Goal: Complete application form

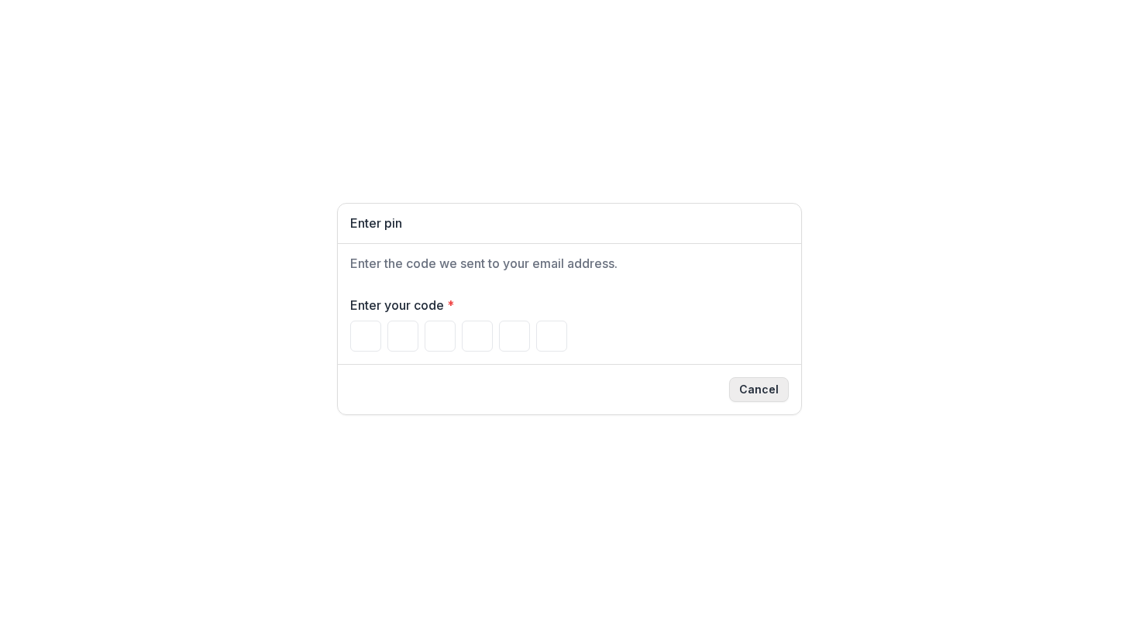
click at [760, 390] on button "Cancel" at bounding box center [759, 389] width 60 height 25
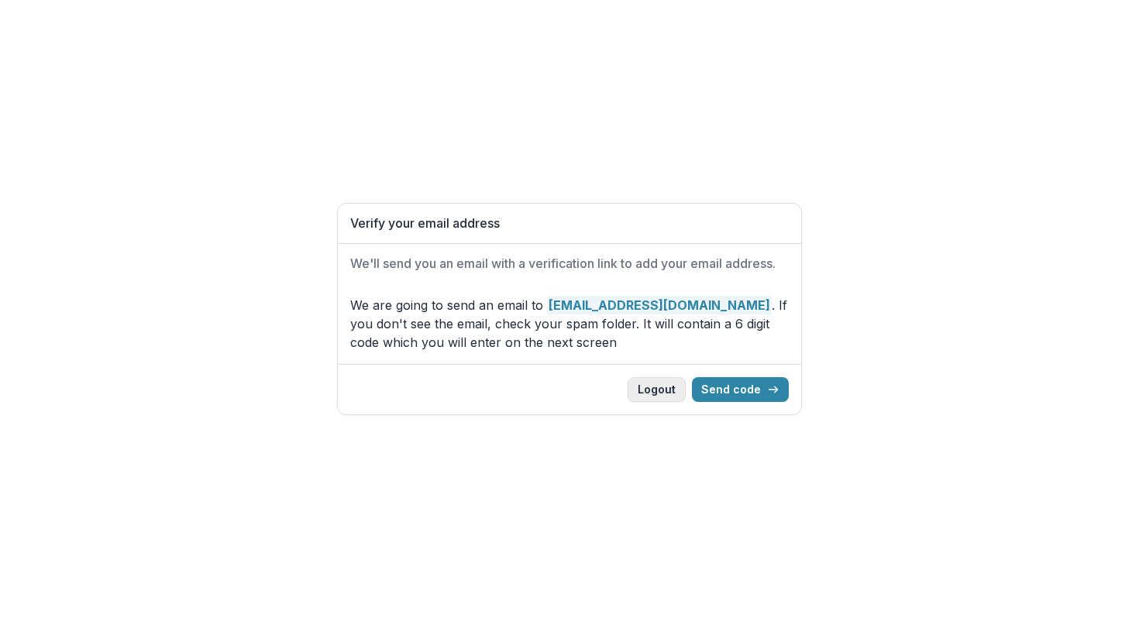
click at [661, 387] on button "Logout" at bounding box center [656, 389] width 58 height 25
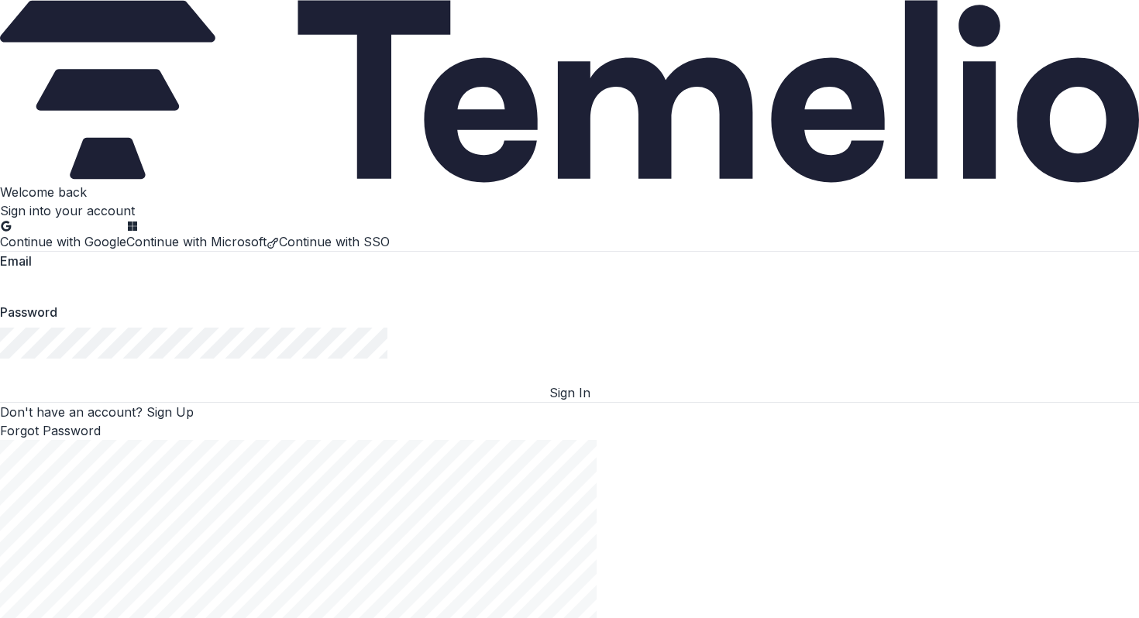
click at [124, 297] on input at bounding box center [62, 287] width 124 height 19
type input "**********"
click at [290, 402] on button "Sign In" at bounding box center [569, 392] width 1139 height 19
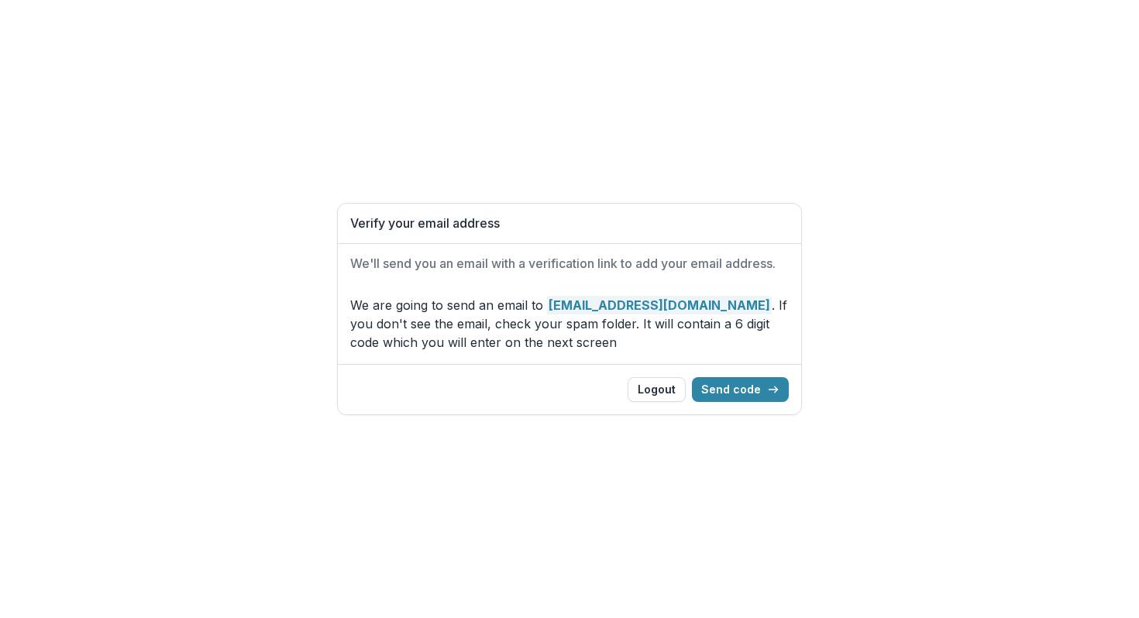
click at [745, 337] on p "We are going to send an email to slr@wurdradio.com . If you don't see the email…" at bounding box center [569, 324] width 438 height 56
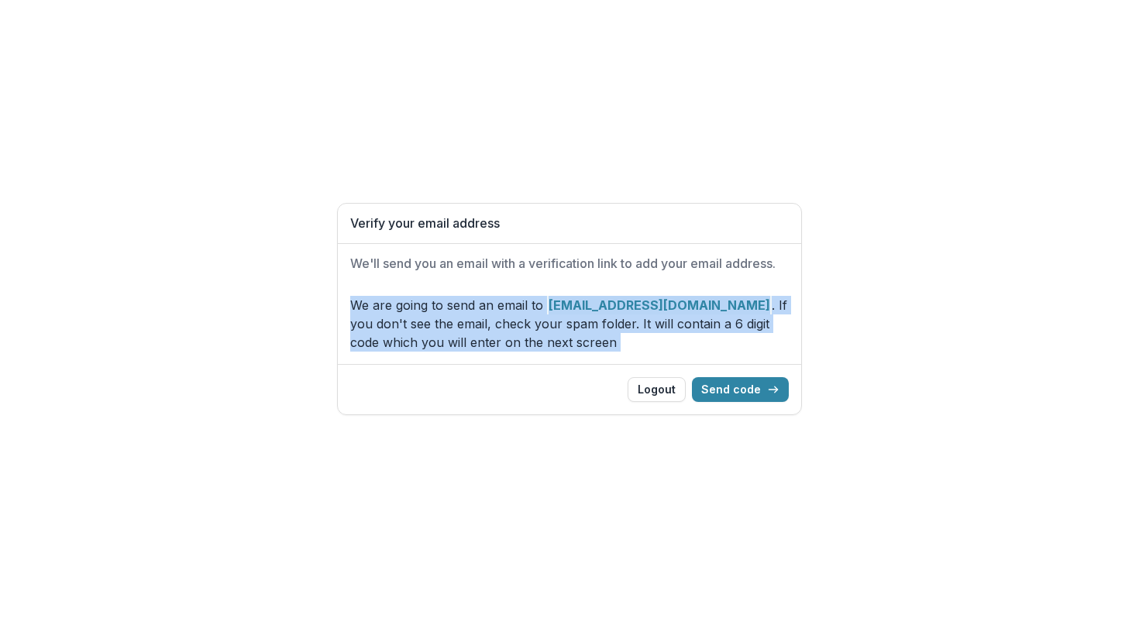
click at [745, 337] on p "We are going to send an email to slr@wurdradio.com . If you don't see the email…" at bounding box center [569, 324] width 438 height 56
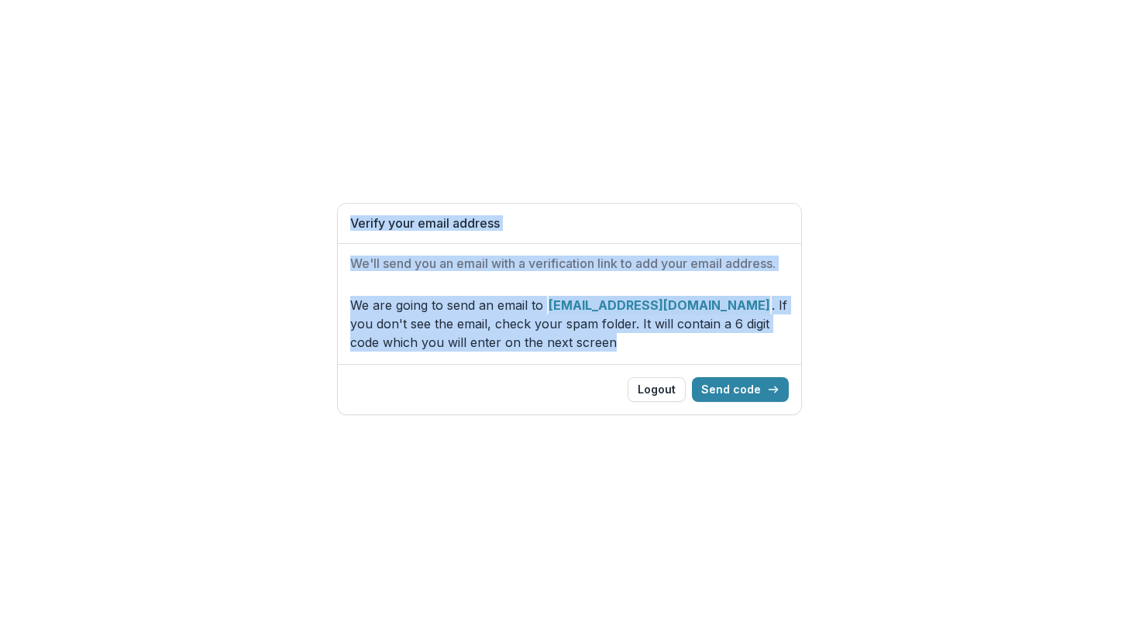
drag, startPoint x: 745, startPoint y: 337, endPoint x: 745, endPoint y: 168, distance: 168.9
click at [745, 168] on div "Verify your email address We'll send you an email with a verification link to a…" at bounding box center [569, 309] width 1139 height 618
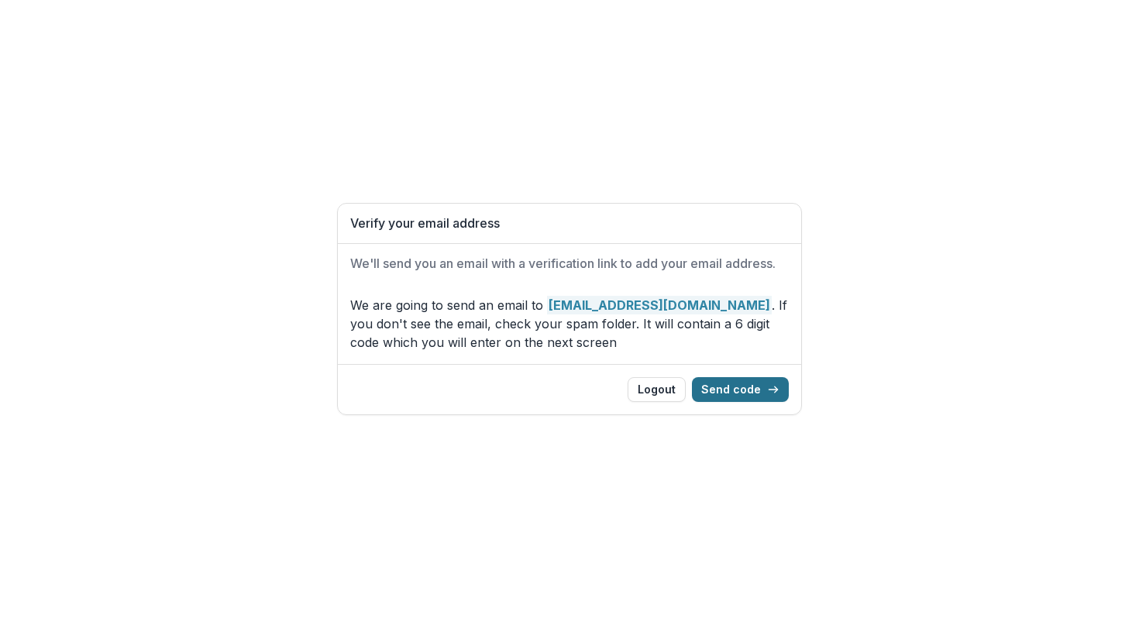
click at [737, 392] on button "Send code" at bounding box center [740, 389] width 97 height 25
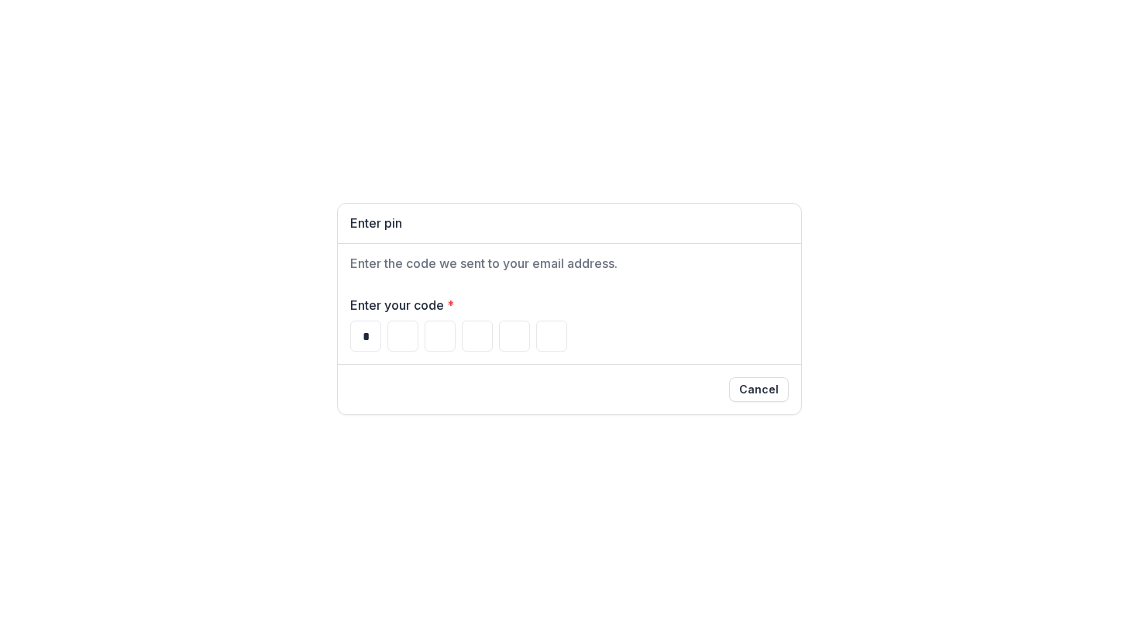
type input "*"
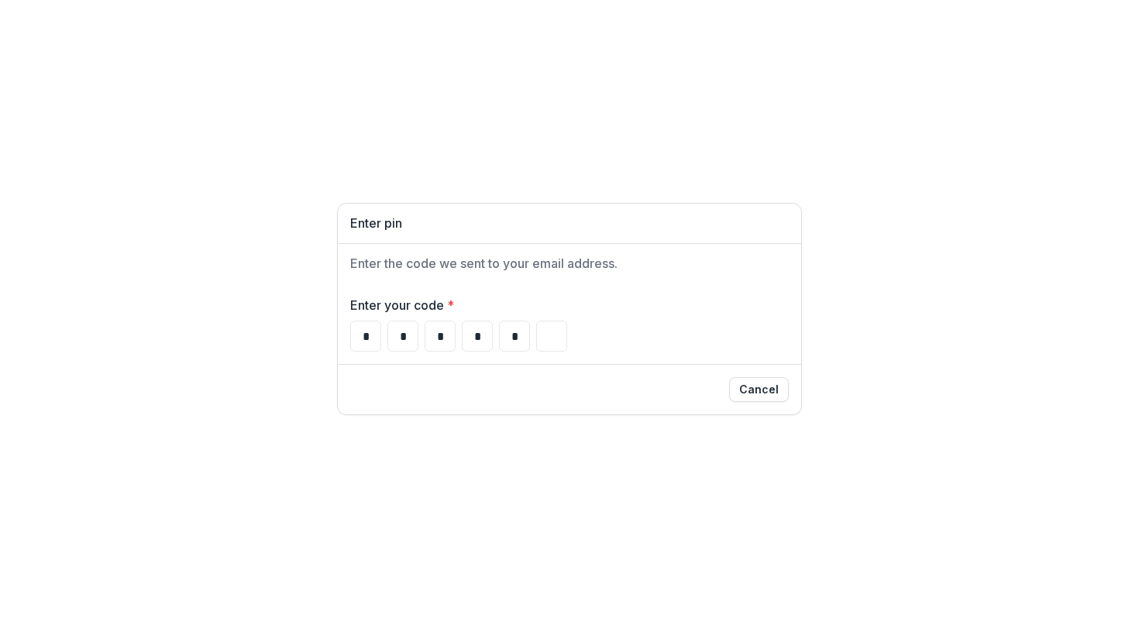
type input "*"
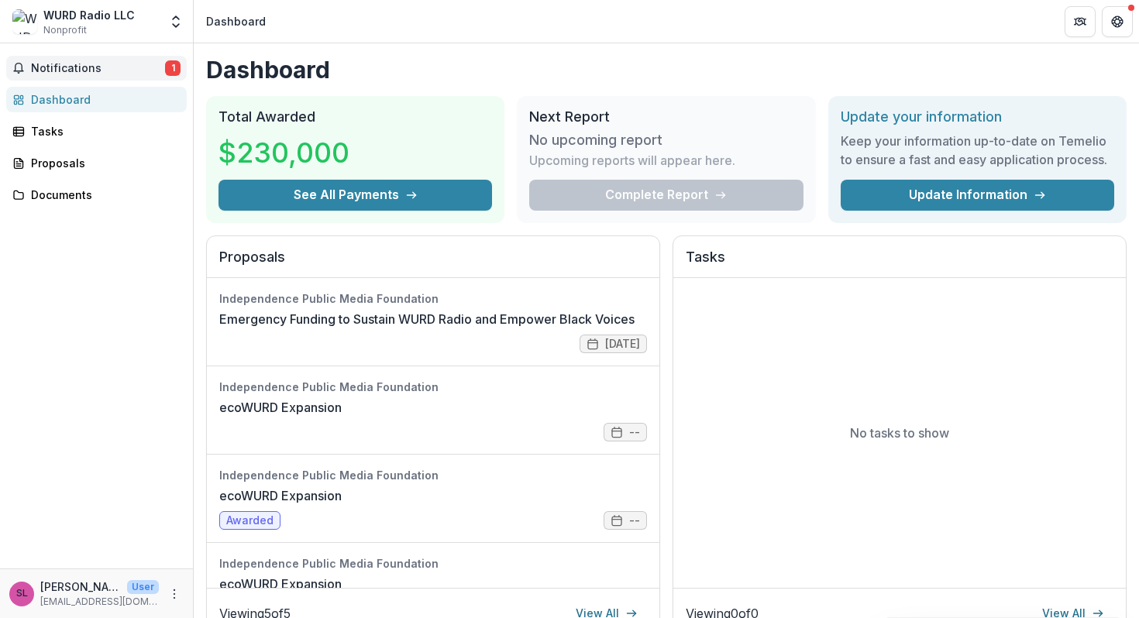
click at [83, 67] on span "Notifications" at bounding box center [98, 68] width 134 height 13
click at [128, 268] on div "Notifications 1 Unread 1 Archived SL Sara Lomax-Reese changed the status of IPM…" at bounding box center [96, 305] width 193 height 525
click at [128, 268] on div "Notifications 1 Dashboard Tasks Proposals Documents" at bounding box center [96, 305] width 193 height 525
click at [152, 316] on div "Notifications 1 Dashboard Tasks Proposals Documents" at bounding box center [96, 305] width 193 height 525
click at [81, 164] on div "Proposals" at bounding box center [102, 163] width 143 height 16
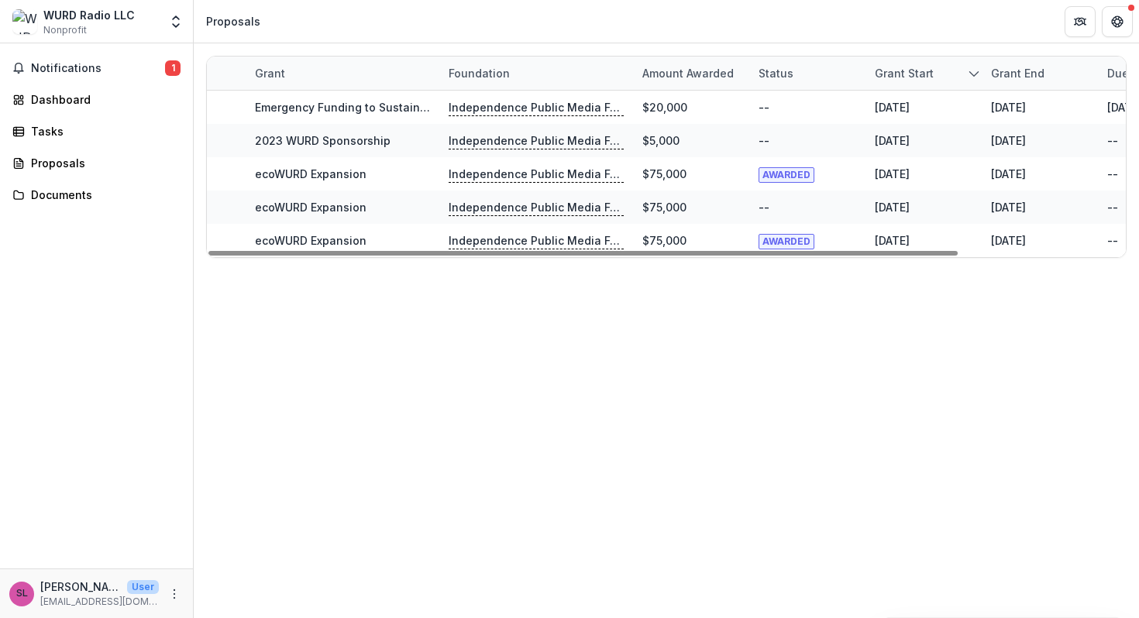
click at [107, 330] on div "Notifications 1 Dashboard Tasks Proposals Documents" at bounding box center [96, 305] width 193 height 525
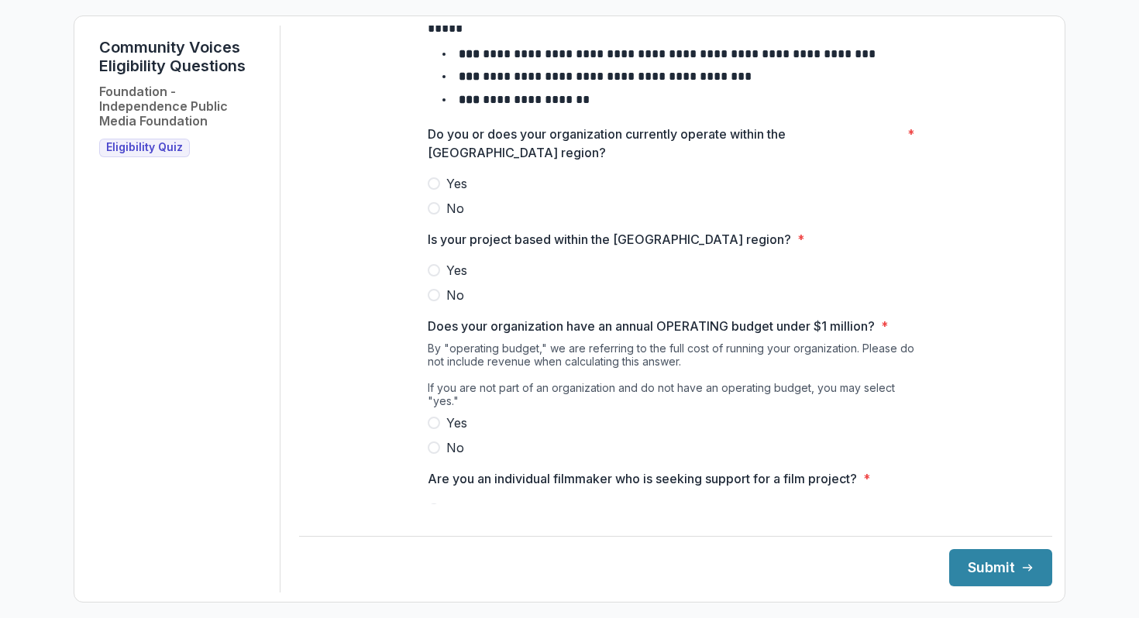
scroll to position [142, 0]
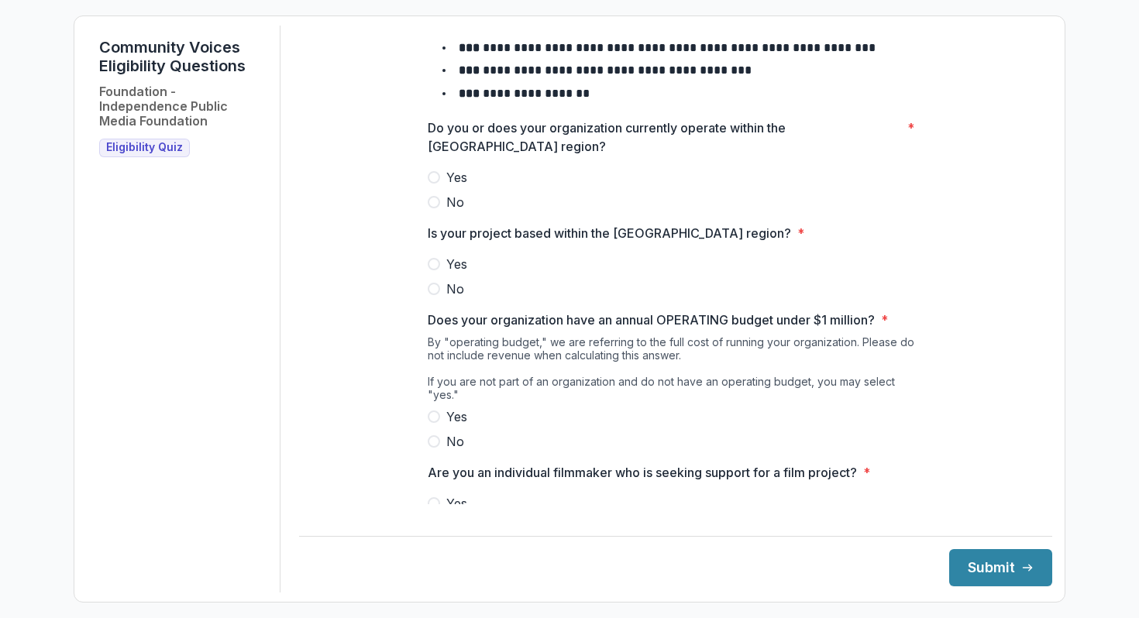
click at [436, 184] on span at bounding box center [434, 177] width 12 height 12
click at [433, 270] on span at bounding box center [434, 264] width 12 height 12
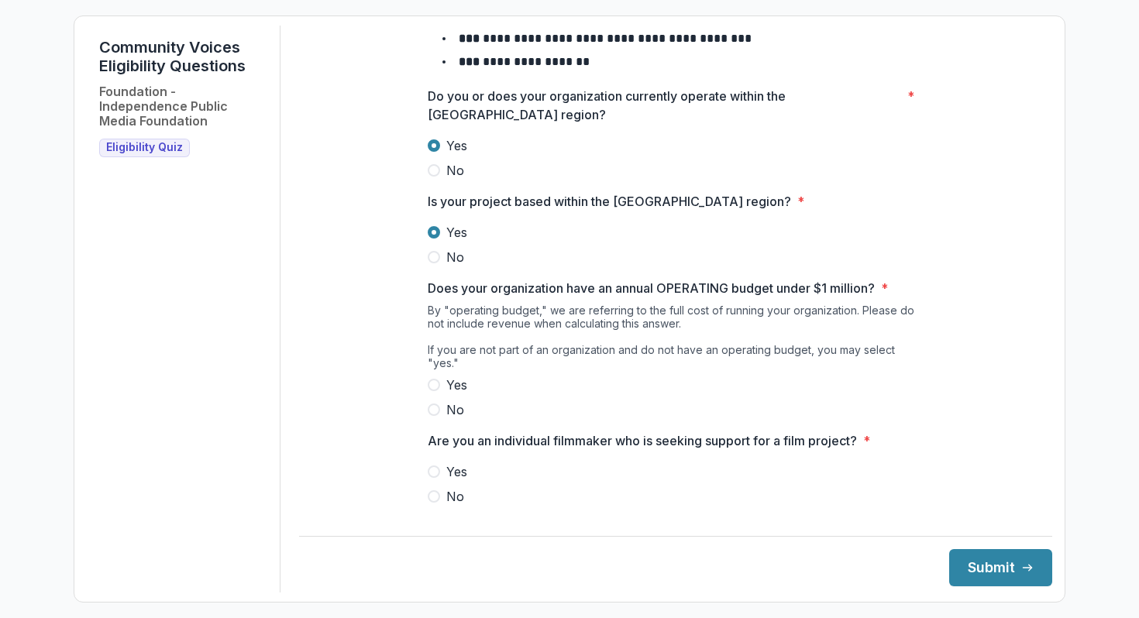
scroll to position [187, 0]
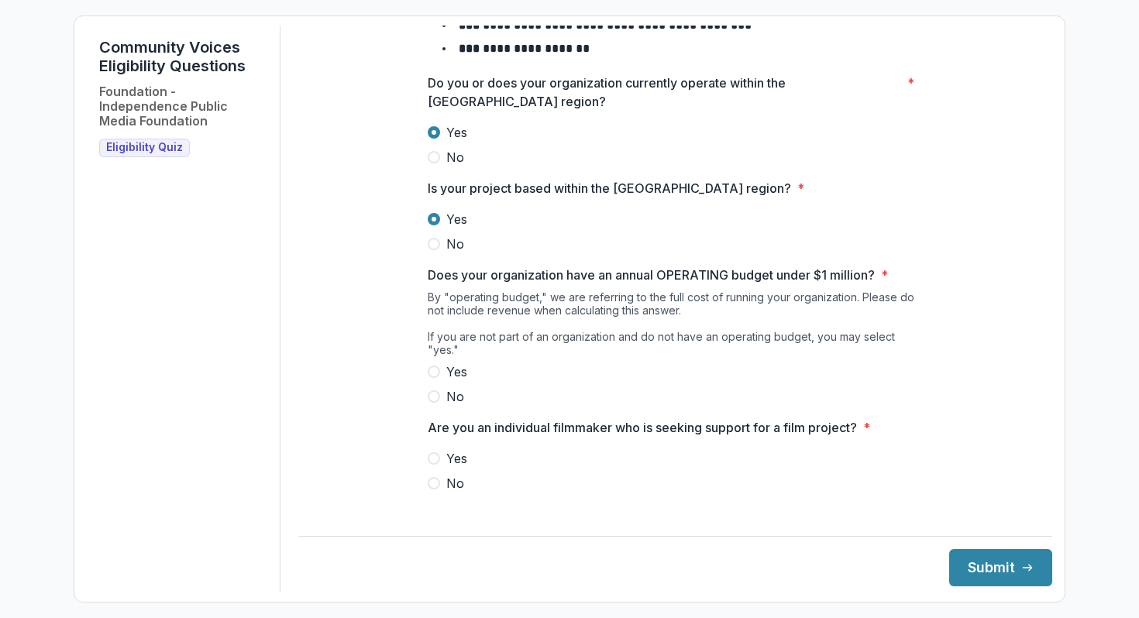
click at [433, 370] on span at bounding box center [434, 372] width 12 height 12
click at [435, 482] on span at bounding box center [434, 483] width 12 height 12
click at [432, 402] on label "No" at bounding box center [676, 396] width 496 height 19
click at [957, 566] on button "Submit" at bounding box center [1000, 567] width 103 height 37
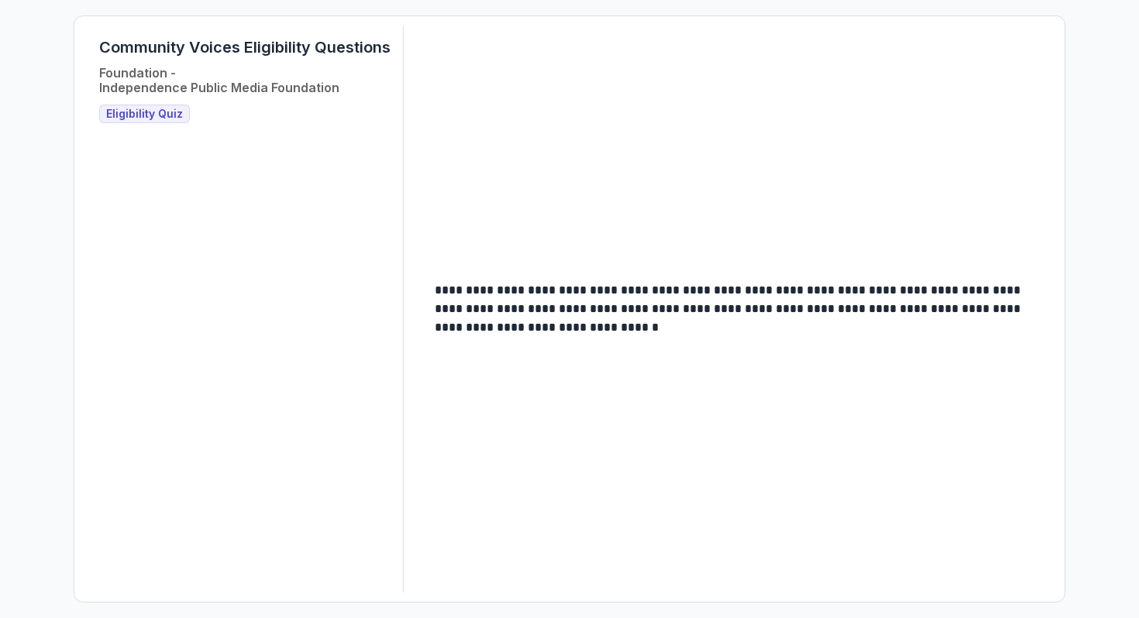
click at [176, 118] on span "Eligibility Quiz" at bounding box center [144, 114] width 77 height 13
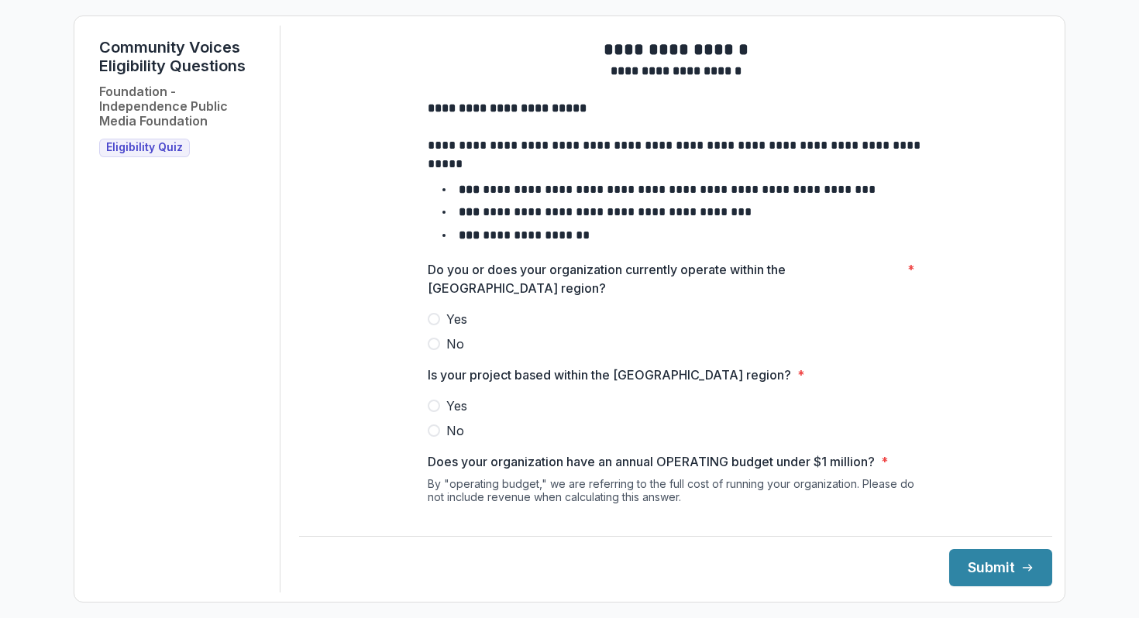
click at [438, 328] on label "Yes" at bounding box center [676, 319] width 496 height 19
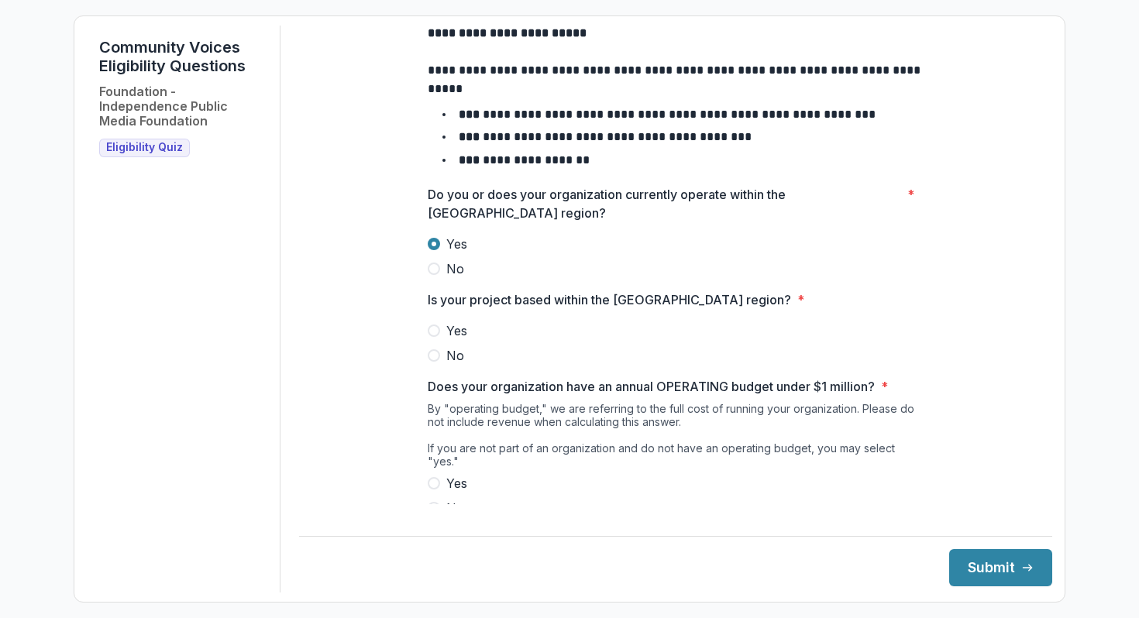
scroll to position [130, 0]
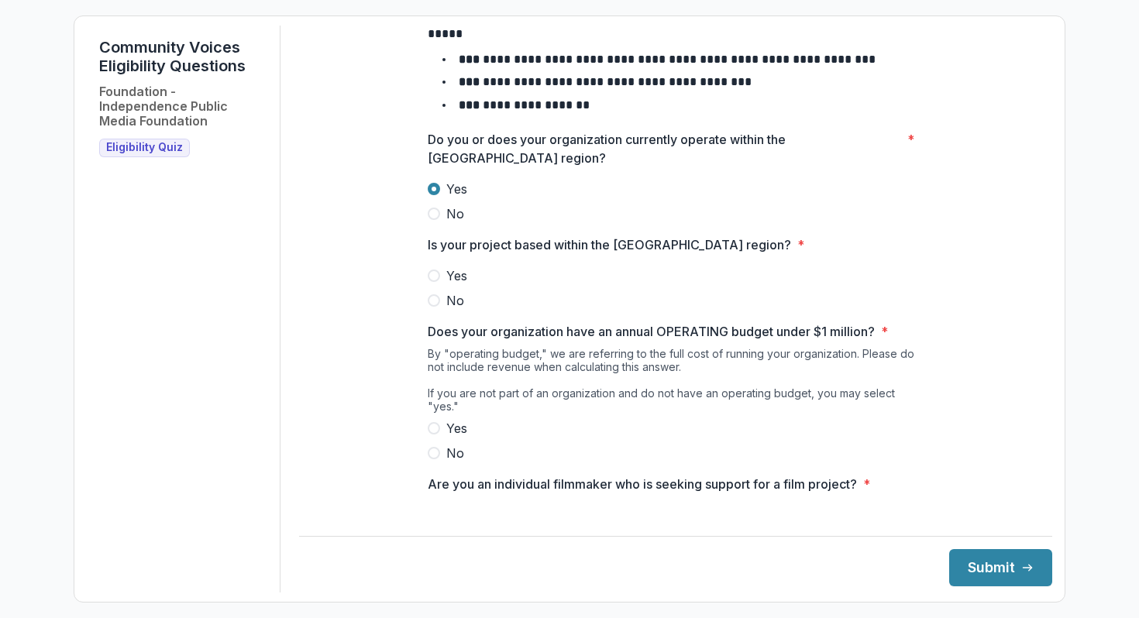
click at [434, 282] on span at bounding box center [434, 276] width 12 height 12
click at [432, 451] on span at bounding box center [434, 453] width 12 height 12
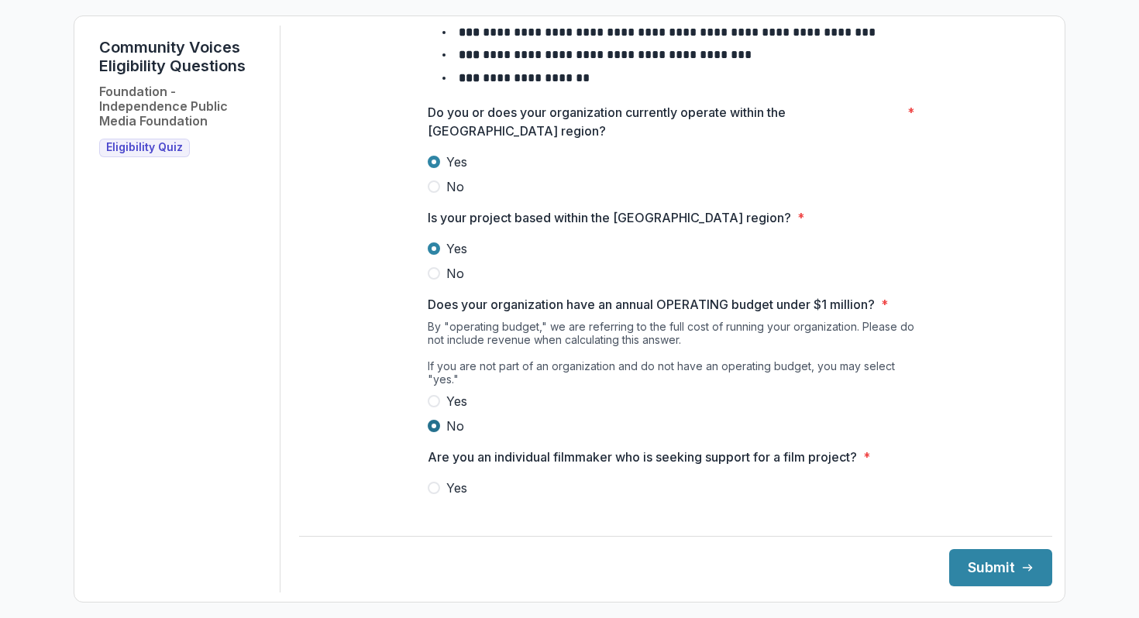
scroll to position [187, 0]
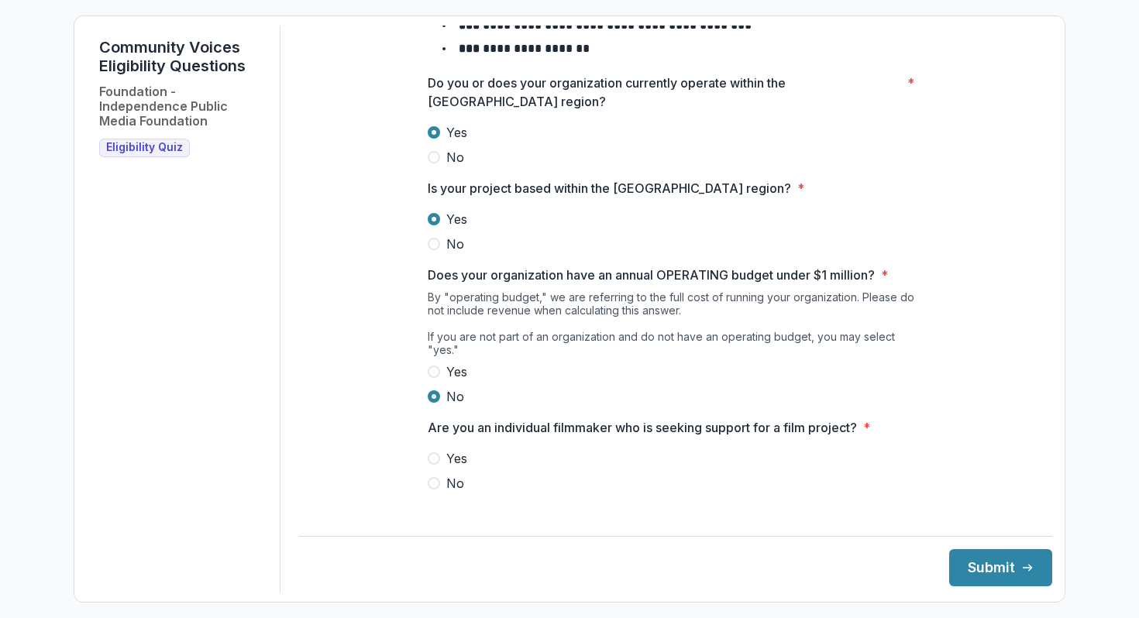
click at [434, 368] on span at bounding box center [434, 372] width 12 height 12
click at [434, 481] on span at bounding box center [434, 483] width 12 height 12
click at [975, 570] on button "Submit" at bounding box center [1000, 567] width 103 height 37
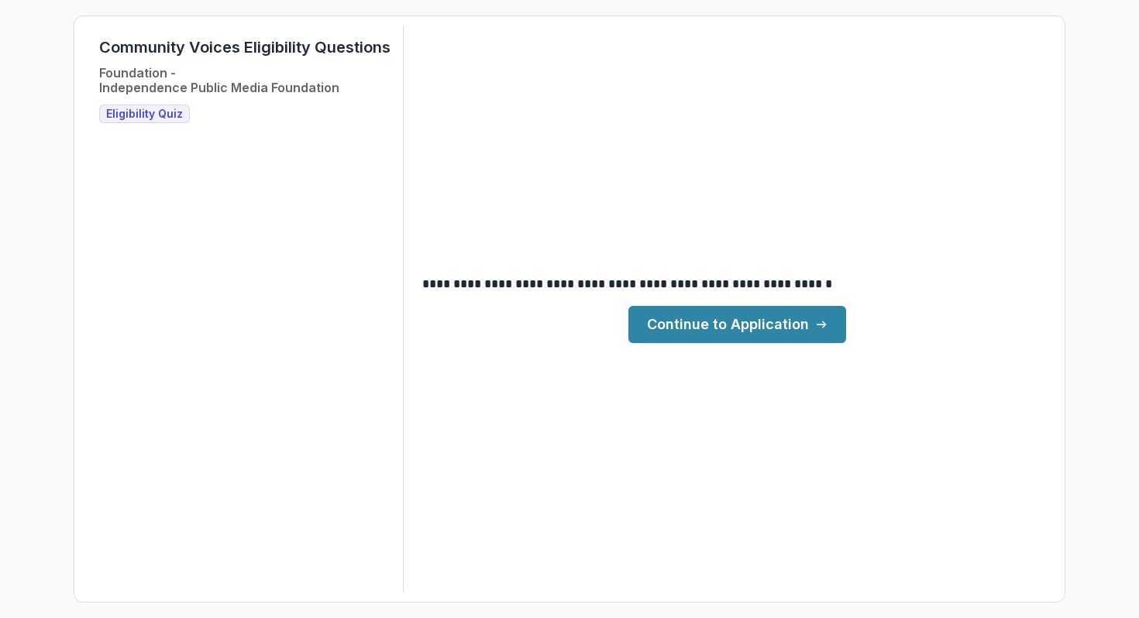
click at [757, 326] on link "Continue to Application" at bounding box center [737, 324] width 218 height 37
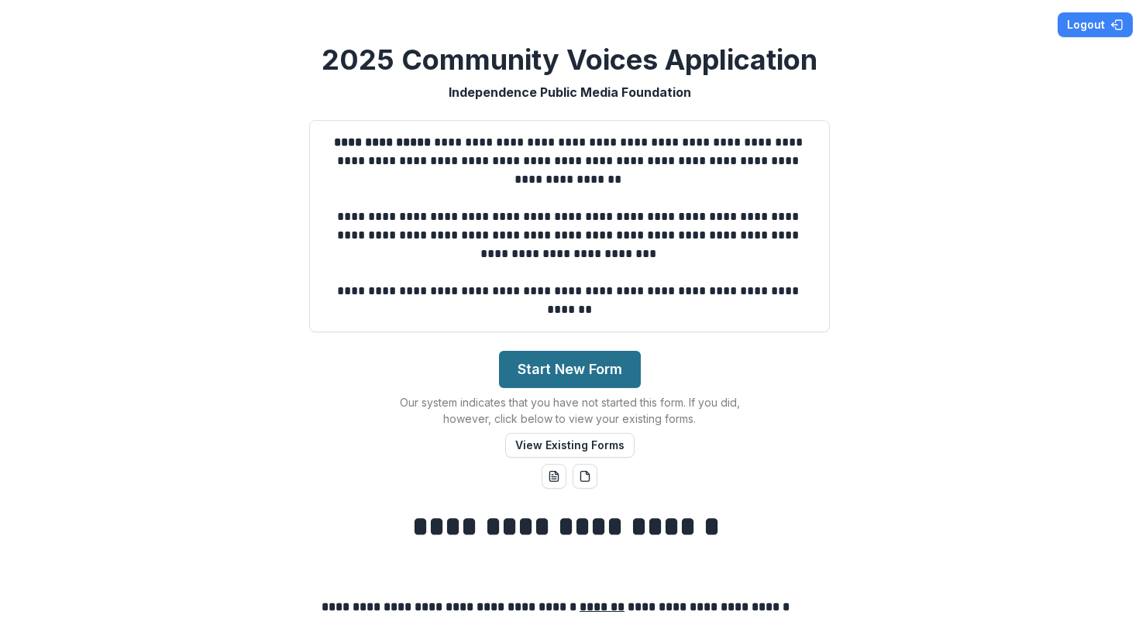
click at [583, 370] on button "Start New Form" at bounding box center [570, 369] width 142 height 37
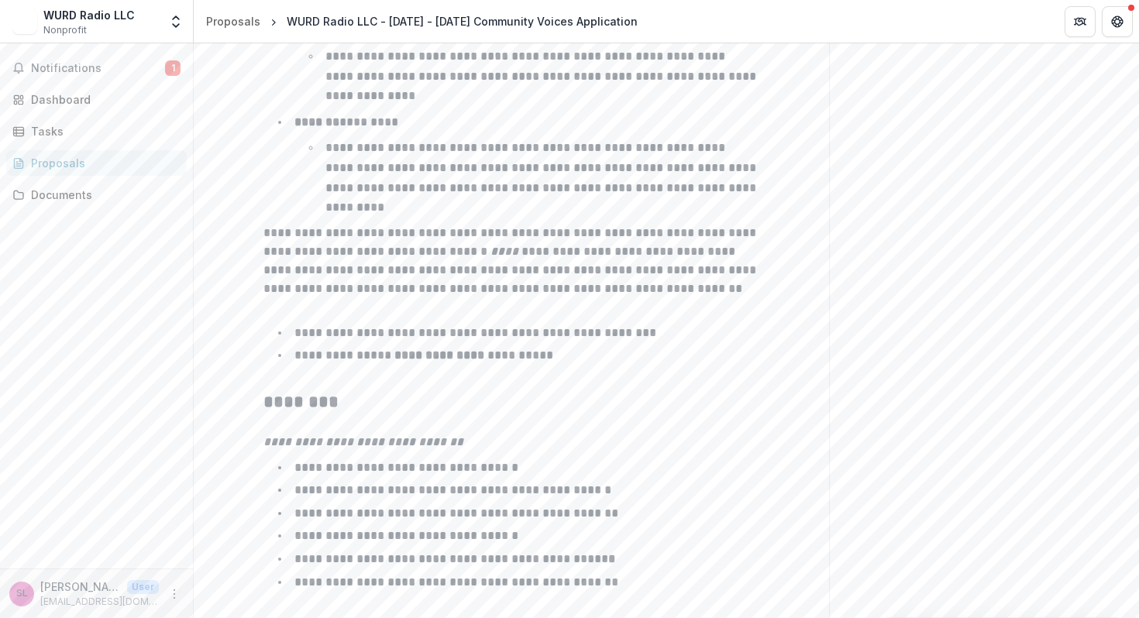
scroll to position [2478, 0]
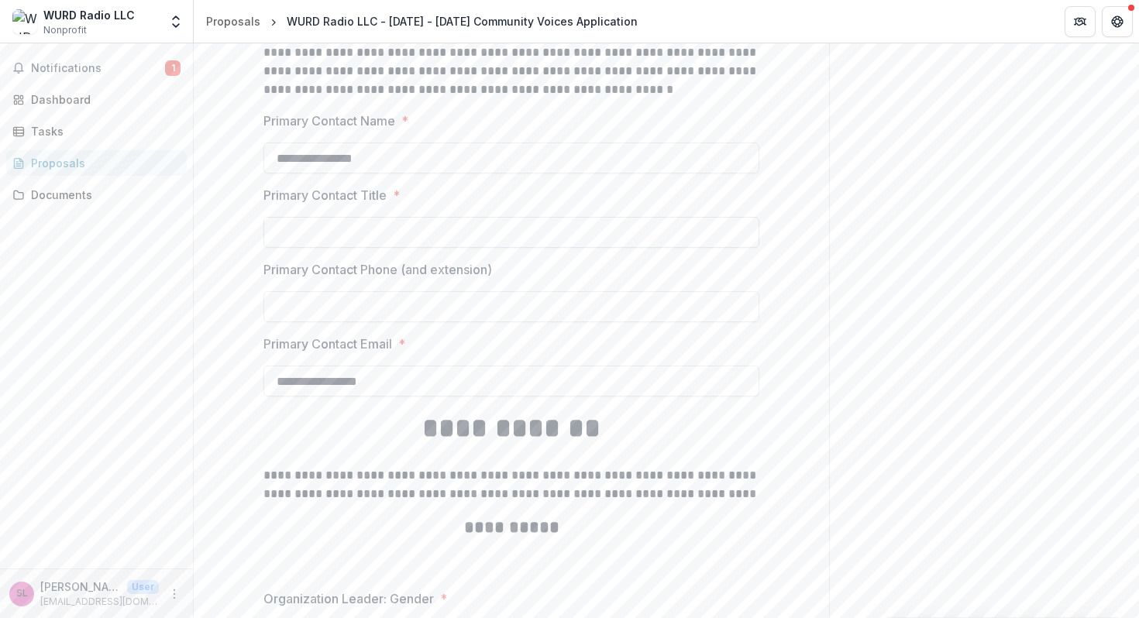
scroll to position [2521, 0]
click at [581, 157] on input "**********" at bounding box center [511, 157] width 496 height 31
type input "**********"
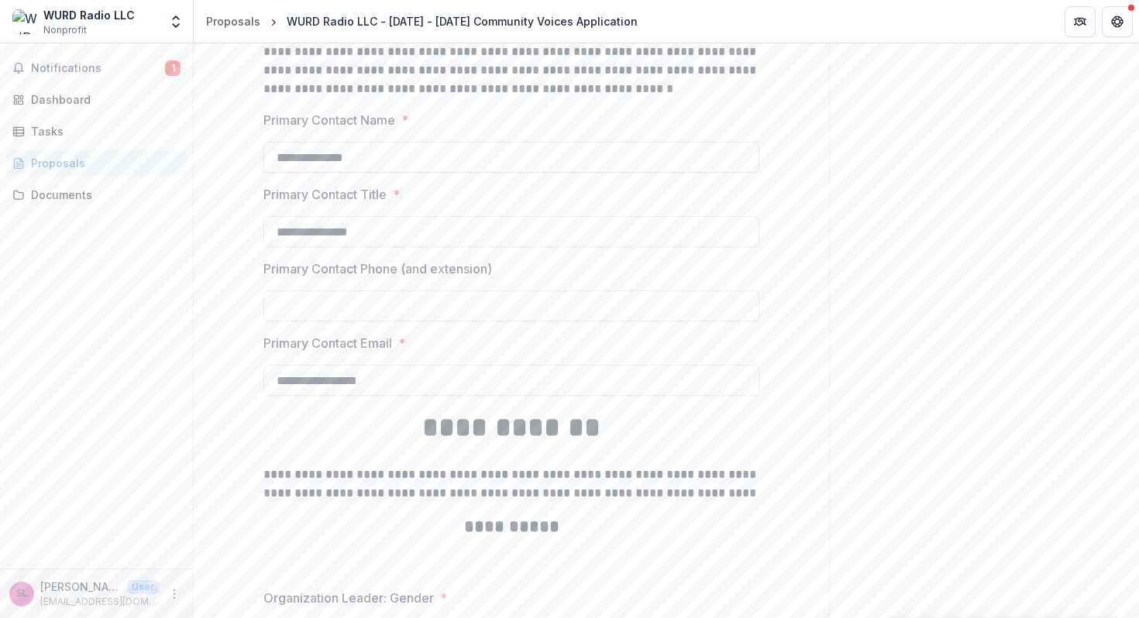
type input "**********"
click at [528, 373] on input "**********" at bounding box center [511, 380] width 496 height 31
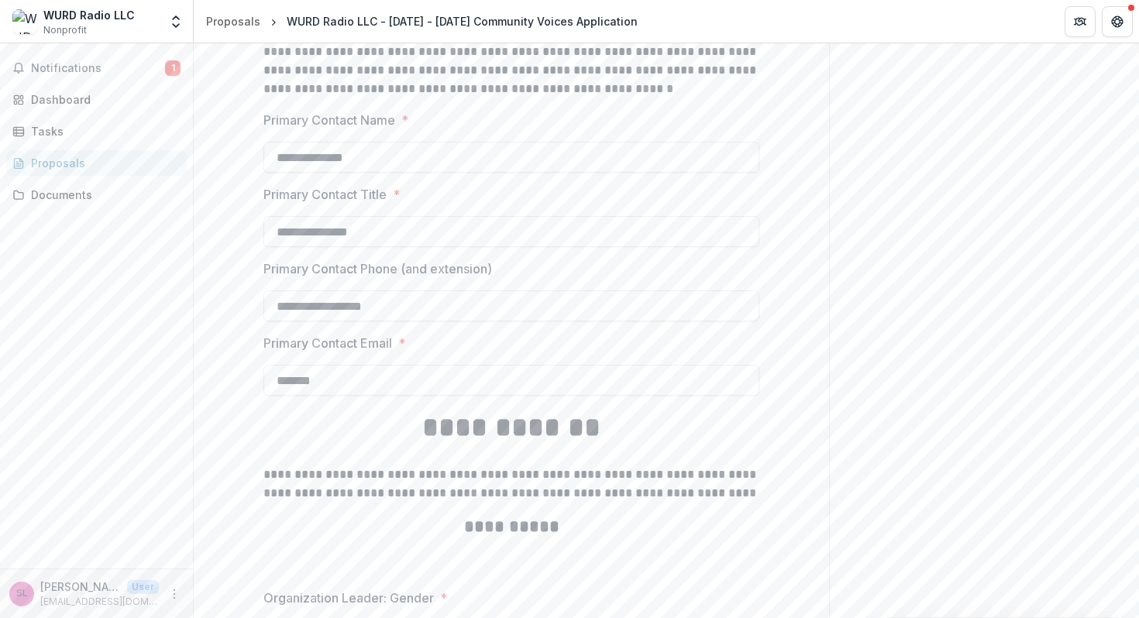
type input "**********"
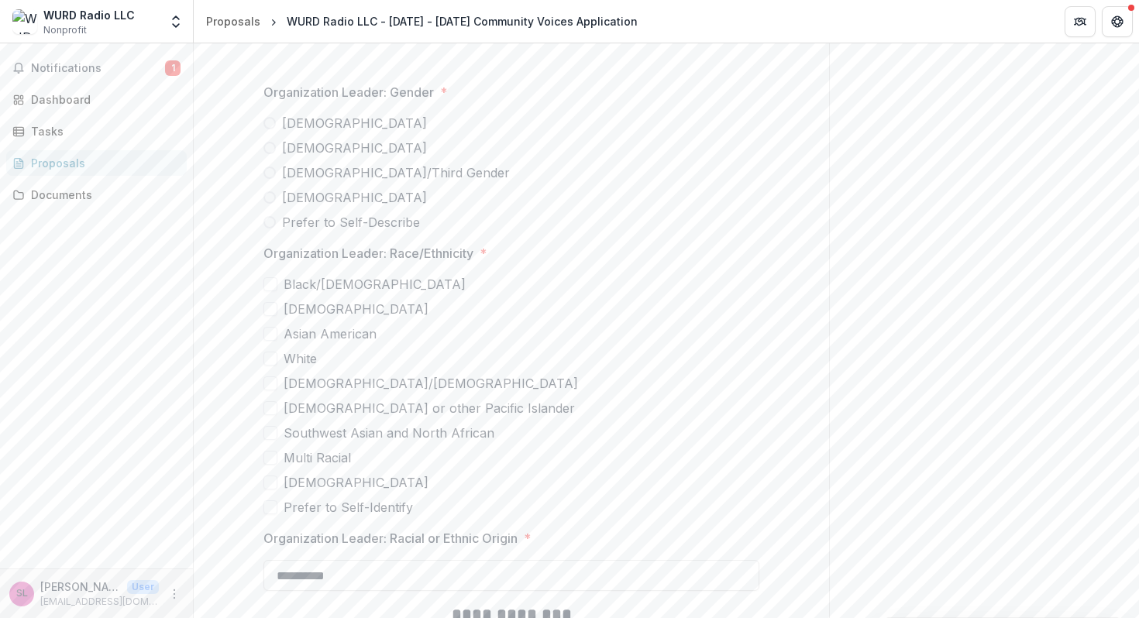
scroll to position [3030, 0]
click at [270, 125] on span at bounding box center [269, 120] width 12 height 12
click at [273, 280] on span at bounding box center [270, 281] width 14 height 14
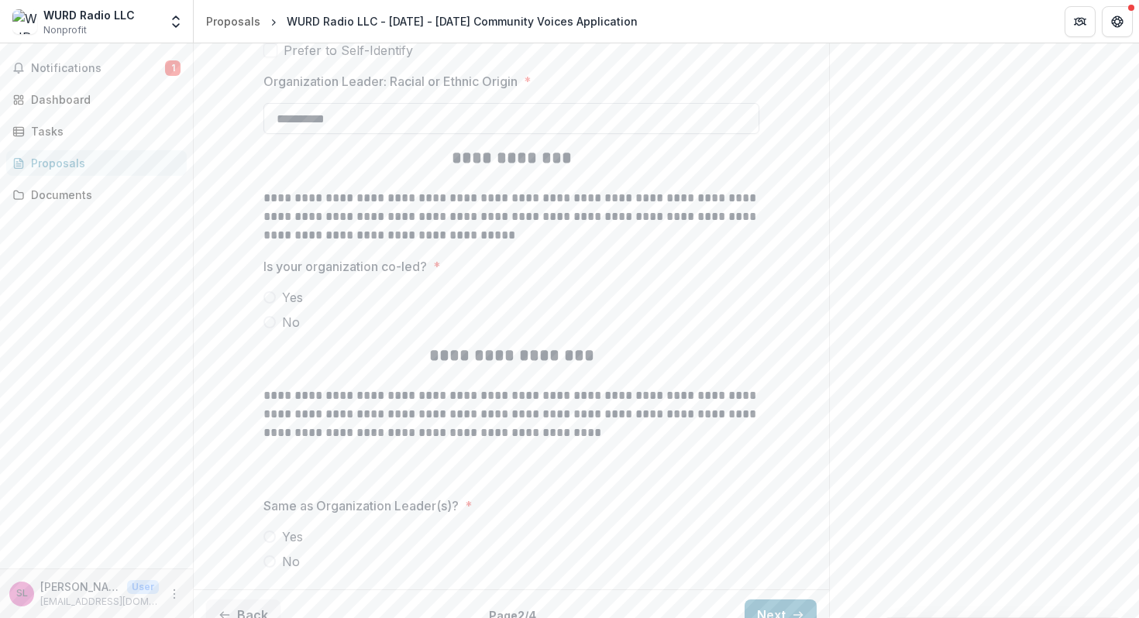
scroll to position [3506, 0]
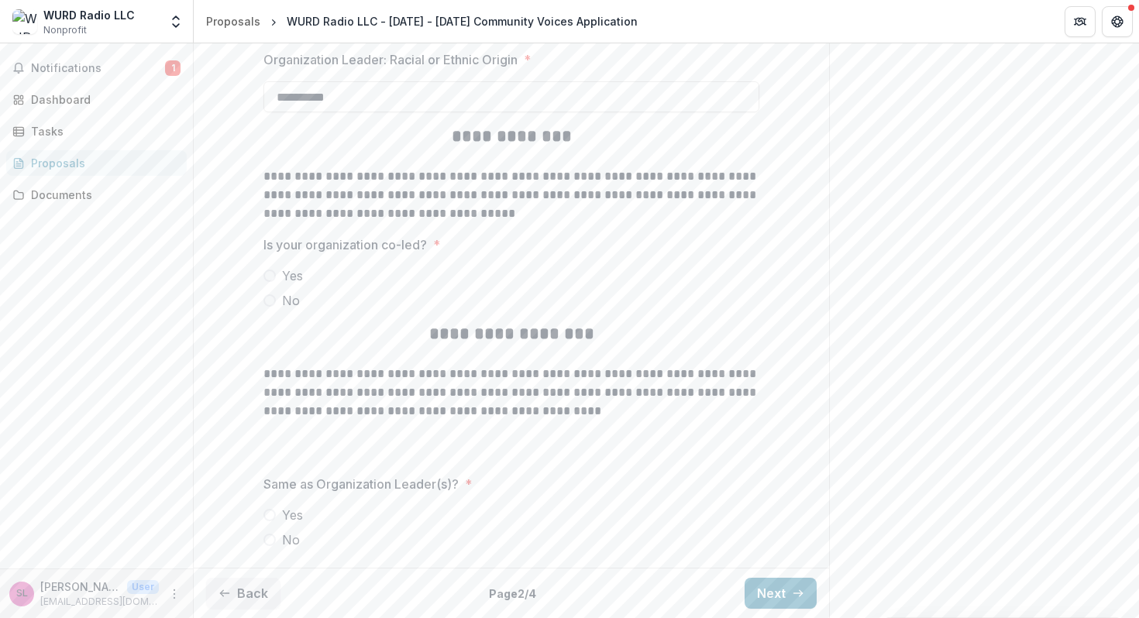
click at [271, 301] on span at bounding box center [269, 300] width 12 height 12
click at [267, 515] on span at bounding box center [269, 515] width 12 height 12
click at [786, 583] on button "Next" at bounding box center [780, 593] width 72 height 31
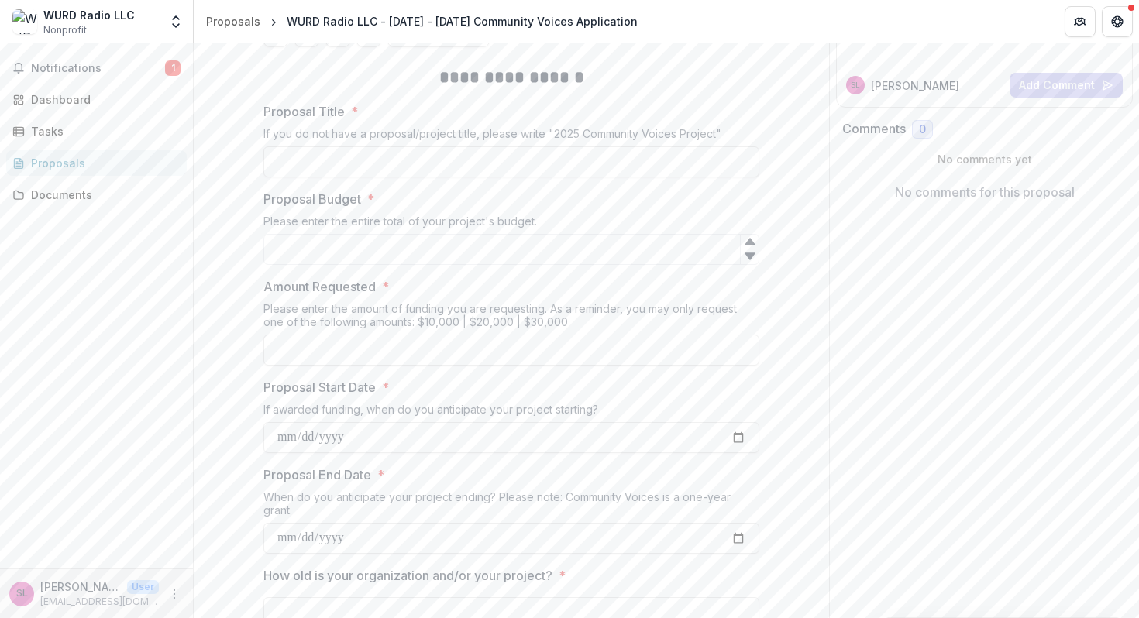
scroll to position [227, 0]
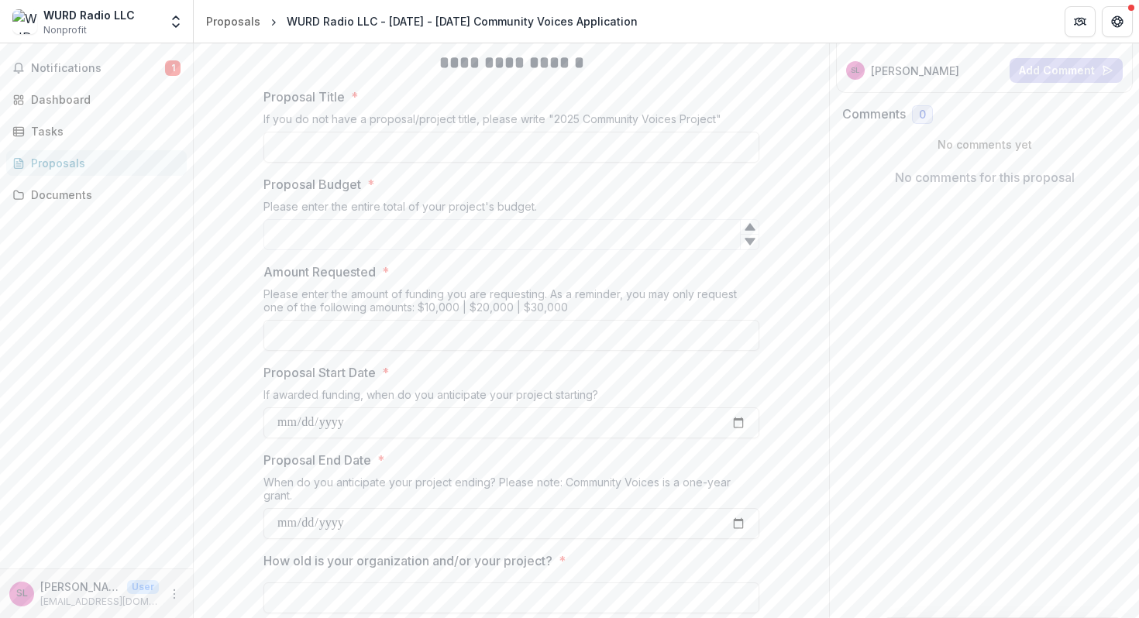
click at [284, 96] on p "Proposal Title" at bounding box center [303, 97] width 81 height 19
click at [284, 132] on input "Proposal Title *" at bounding box center [511, 147] width 496 height 31
click at [284, 96] on p "Proposal Title" at bounding box center [303, 97] width 81 height 19
click at [284, 132] on input "Proposal Title *" at bounding box center [511, 147] width 496 height 31
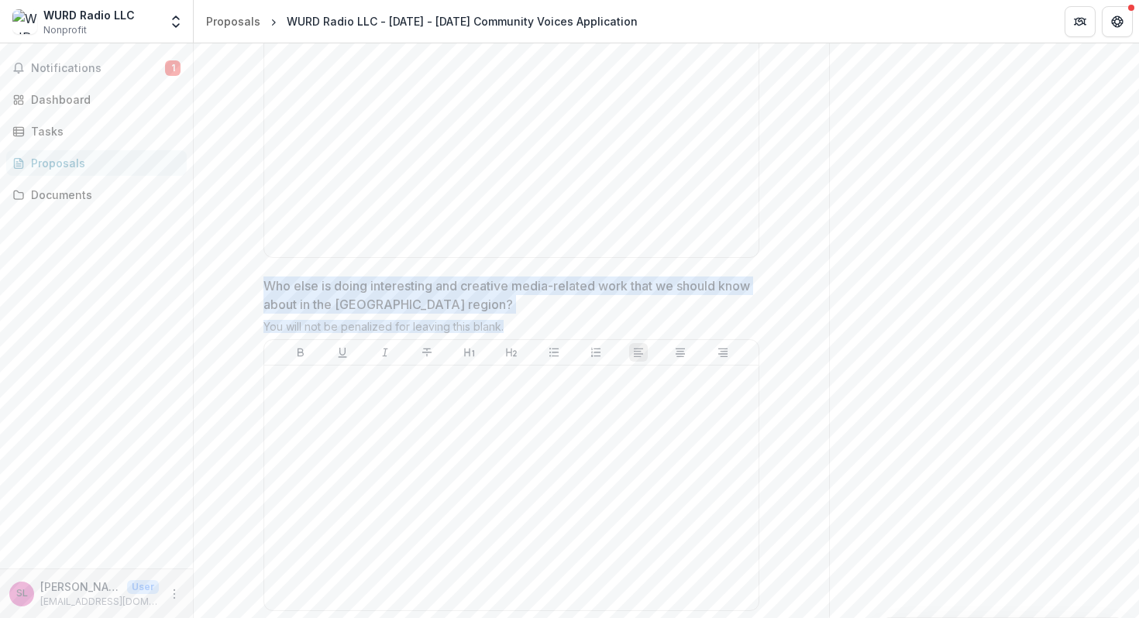
scroll to position [4207, 0]
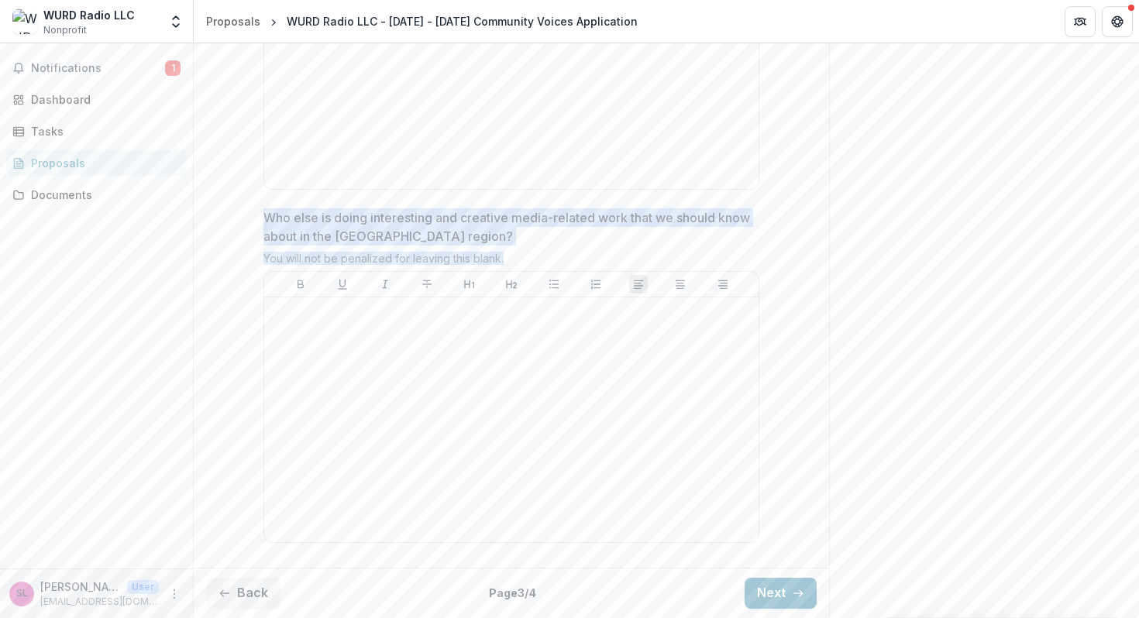
drag, startPoint x: 284, startPoint y: 96, endPoint x: 572, endPoint y: 249, distance: 326.1
copy div "**********"
